Goal: Task Accomplishment & Management: Use online tool/utility

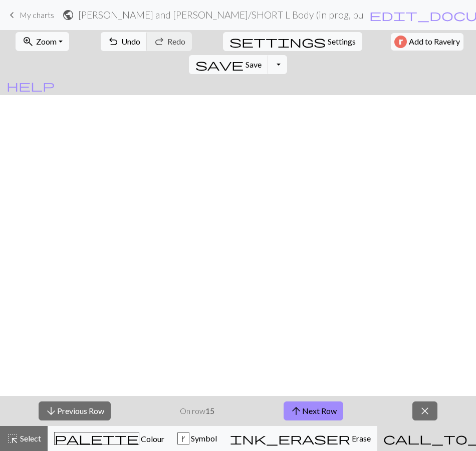
scroll to position [381, 0]
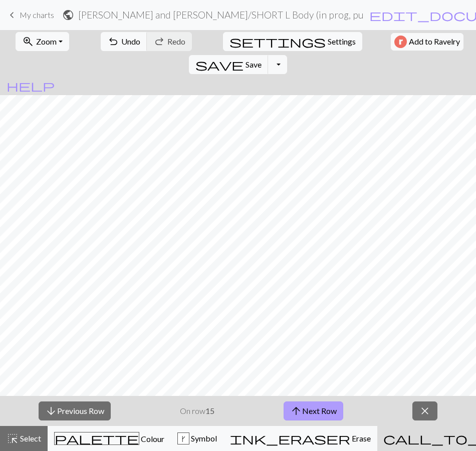
click at [304, 405] on button "arrow_upward Next Row" at bounding box center [313, 411] width 60 height 19
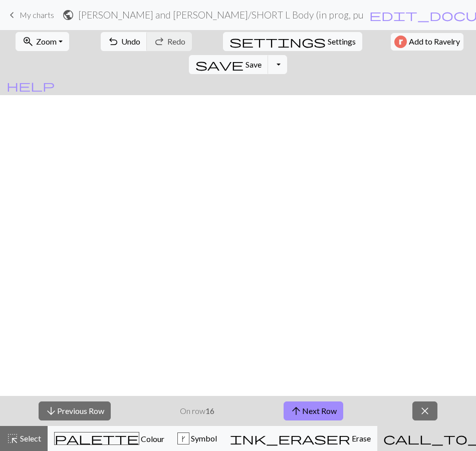
scroll to position [381, 0]
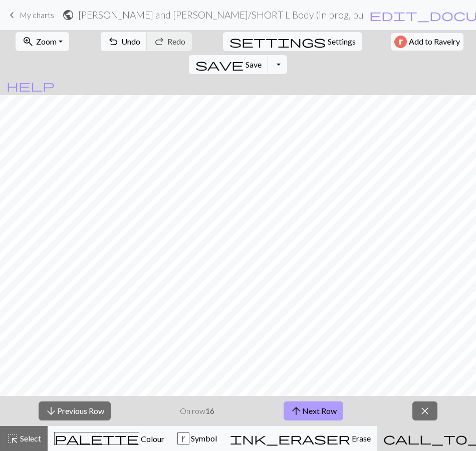
drag, startPoint x: 0, startPoint y: 0, endPoint x: 302, endPoint y: 411, distance: 510.0
click at [302, 411] on button "arrow_upward Next Row" at bounding box center [313, 411] width 60 height 19
click at [304, 408] on button "arrow_upward Next Row" at bounding box center [313, 411] width 60 height 19
click at [319, 409] on button "arrow_upward Next Row" at bounding box center [313, 411] width 60 height 19
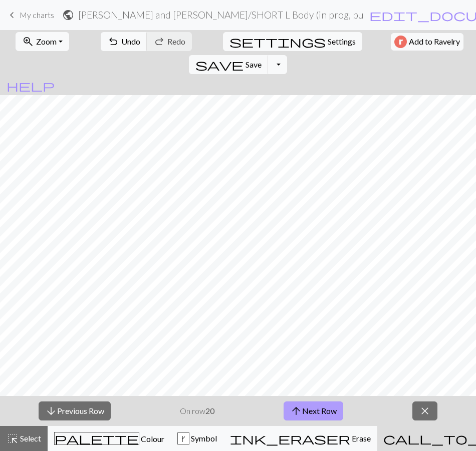
click at [332, 411] on button "arrow_upward Next Row" at bounding box center [313, 411] width 60 height 19
click at [318, 410] on button "arrow_upward Next Row" at bounding box center [313, 411] width 60 height 19
click at [261, 60] on span "Save" at bounding box center [253, 65] width 16 height 10
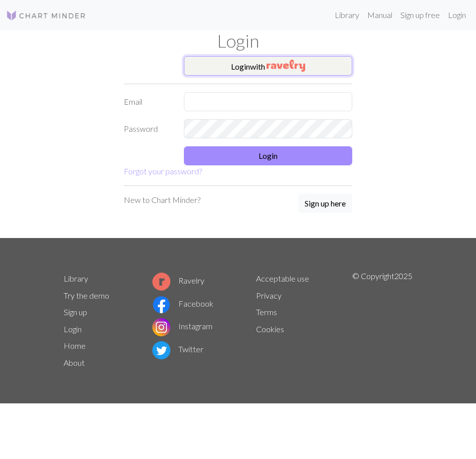
click at [272, 63] on img "button" at bounding box center [285, 66] width 39 height 12
